Goal: Navigation & Orientation: Understand site structure

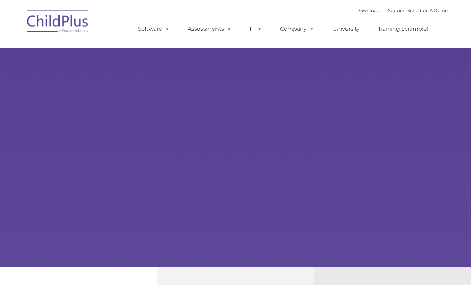
type input ""
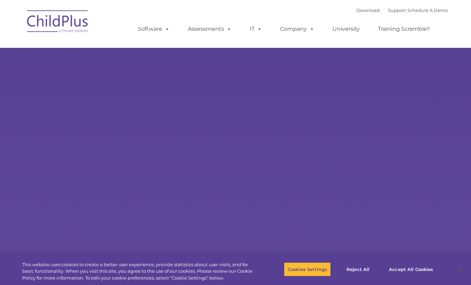
select select "MEDIUM"
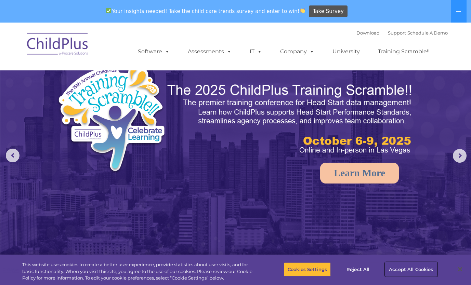
click at [412, 271] on button "Accept All Cookies" at bounding box center [411, 269] width 52 height 14
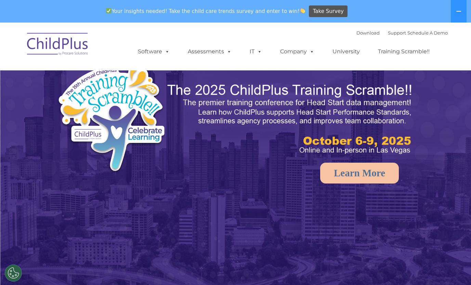
select select "MEDIUM"
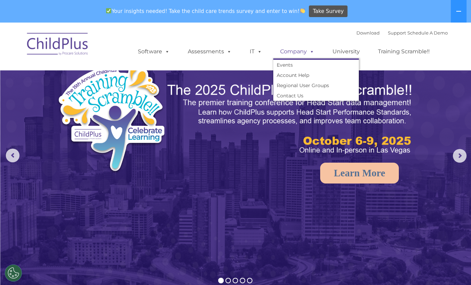
click at [305, 50] on link "Company" at bounding box center [297, 52] width 48 height 14
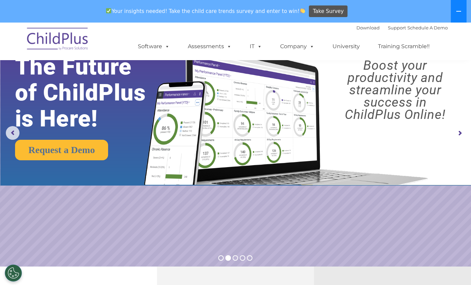
click at [460, 14] on icon at bounding box center [458, 11] width 5 height 5
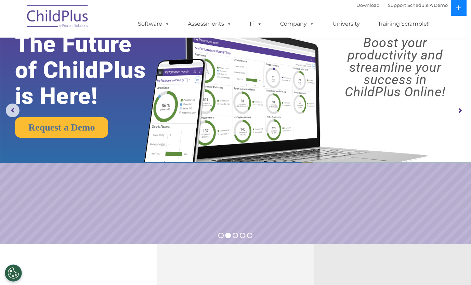
click at [460, 14] on button at bounding box center [459, 8] width 16 height 16
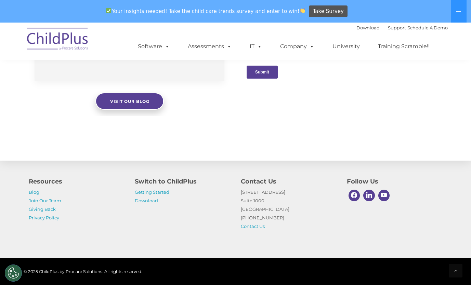
scroll to position [769, 0]
